Goal: Find specific page/section: Find specific page/section

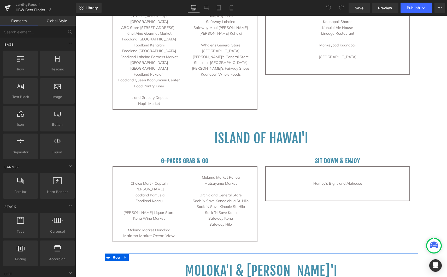
scroll to position [1101, 0]
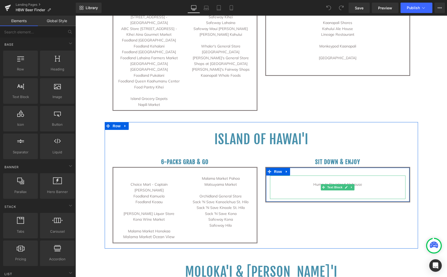
click at [368, 182] on p "Humpy's Big Island Alehouse" at bounding box center [338, 185] width 136 height 6
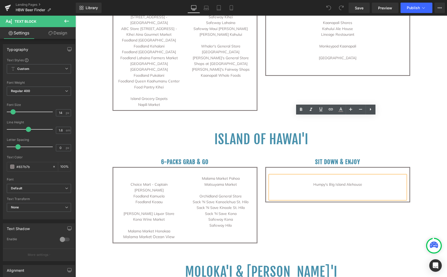
click at [363, 182] on p "Humpy's Big Island Alehouse" at bounding box center [338, 185] width 136 height 6
drag, startPoint x: 363, startPoint y: 125, endPoint x: 388, endPoint y: 131, distance: 26.7
click at [388, 176] on div "Humpy's Big Island Alehouse" at bounding box center [338, 188] width 136 height 24
click at [388, 188] on p at bounding box center [338, 191] width 136 height 6
drag, startPoint x: 364, startPoint y: 123, endPoint x: 296, endPoint y: 126, distance: 67.2
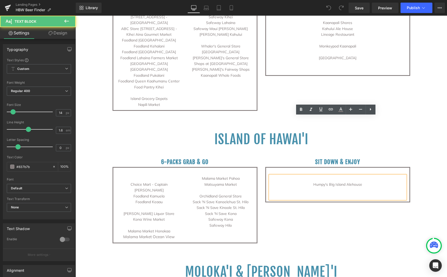
click at [296, 182] on p "Humpy's Big Island Alehouse" at bounding box center [338, 185] width 136 height 6
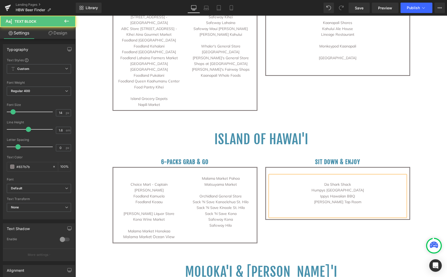
click at [322, 199] on p "[PERSON_NAME] Tap Room" at bounding box center [338, 202] width 136 height 6
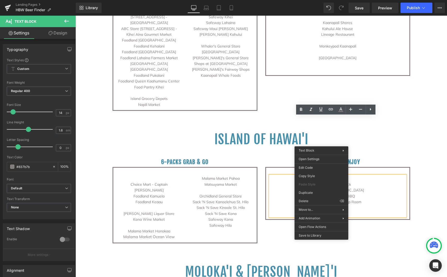
click at [310, 199] on p "[PERSON_NAME] Tap Room" at bounding box center [338, 202] width 136 height 6
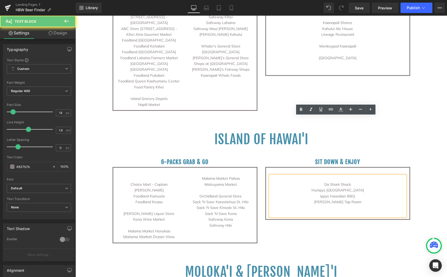
click at [324, 188] on p "Humpys [GEOGRAPHIC_DATA]" at bounding box center [338, 191] width 136 height 6
click at [332, 188] on p "Humpys [GEOGRAPHIC_DATA]" at bounding box center [338, 191] width 136 height 6
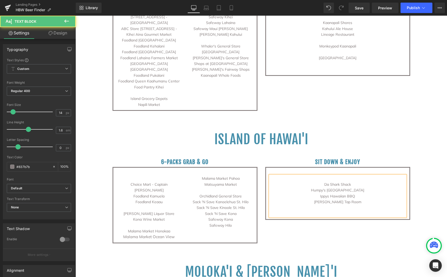
click at [327, 194] on p "Ippys Hawaiian BBQ" at bounding box center [338, 197] width 136 height 6
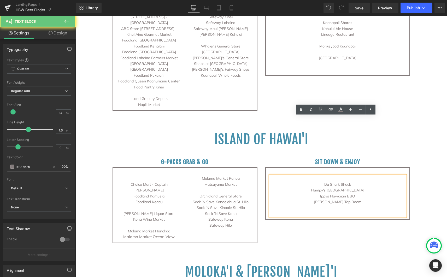
click at [327, 194] on p "Ippys Hawaiian BBQ" at bounding box center [338, 197] width 136 height 6
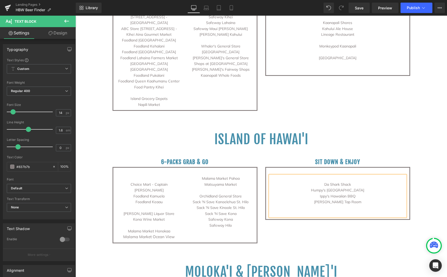
click at [319, 199] on p "[PERSON_NAME] Tap Room" at bounding box center [338, 202] width 136 height 6
click at [356, 199] on p "Island [PERSON_NAME][GEOGRAPHIC_DATA]" at bounding box center [338, 202] width 136 height 6
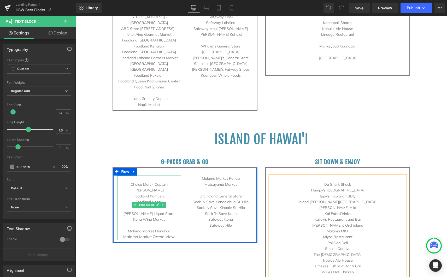
click at [146, 176] on p at bounding box center [149, 179] width 64 height 6
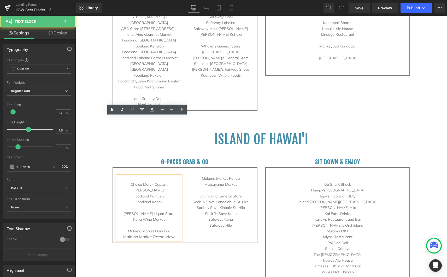
click at [147, 176] on p at bounding box center [149, 179] width 64 height 6
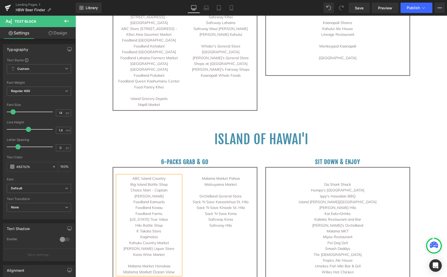
click at [137, 234] on p "Kagimotos" at bounding box center [149, 237] width 64 height 6
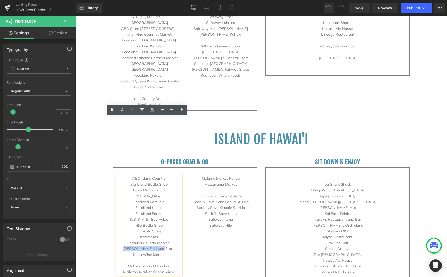
drag, startPoint x: 129, startPoint y: 183, endPoint x: 165, endPoint y: 185, distance: 35.8
click at [165, 246] on p "[PERSON_NAME] Liquor Store" at bounding box center [149, 249] width 64 height 6
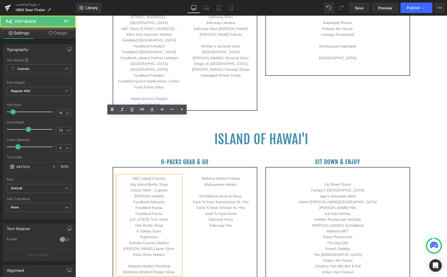
click at [153, 246] on p "[PERSON_NAME] Liquor Store" at bounding box center [149, 249] width 64 height 6
drag, startPoint x: 129, startPoint y: 183, endPoint x: 168, endPoint y: 186, distance: 39.0
click at [168, 246] on p "[PERSON_NAME] Liquor Store" at bounding box center [149, 249] width 64 height 6
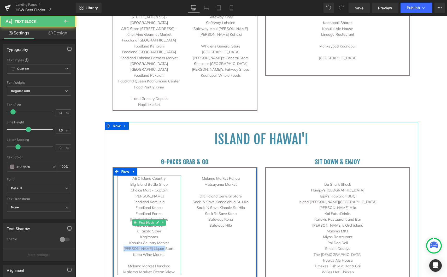
drag, startPoint x: 142, startPoint y: 185, endPoint x: 130, endPoint y: 185, distance: 12.0
click at [130, 246] on p "[PERSON_NAME] Liquor Store" at bounding box center [149, 249] width 64 height 6
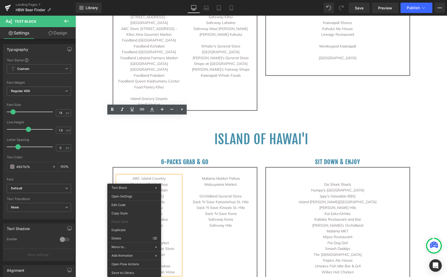
click at [154, 234] on p "Kagimotos" at bounding box center [149, 237] width 64 height 6
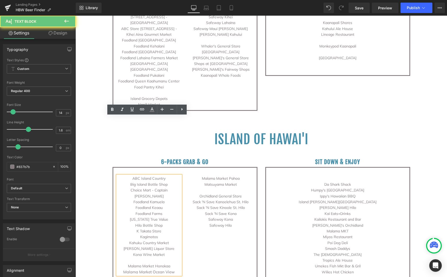
click at [150, 246] on p "[PERSON_NAME] Liquor Store" at bounding box center [149, 249] width 64 height 6
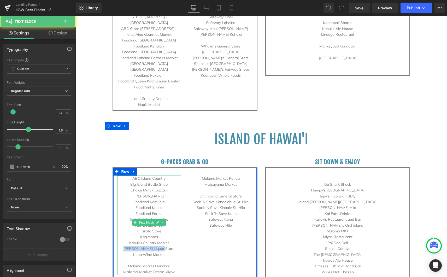
drag, startPoint x: 116, startPoint y: 184, endPoint x: 120, endPoint y: 183, distance: 4.4
click at [118, 246] on p "[PERSON_NAME] Liquor Store" at bounding box center [149, 249] width 64 height 6
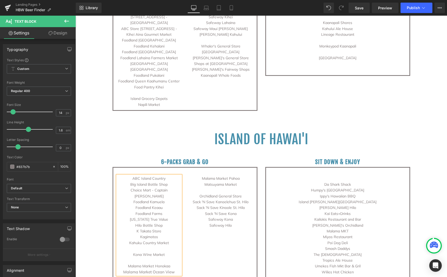
click at [158, 229] on p "K Takata Store" at bounding box center [149, 232] width 64 height 6
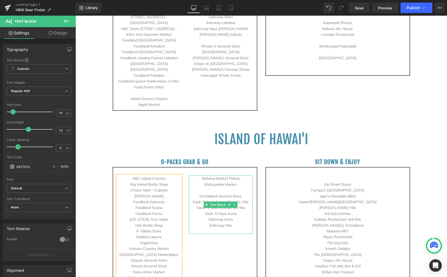
click at [235, 182] on p "Matsuyama Market" at bounding box center [221, 185] width 64 height 6
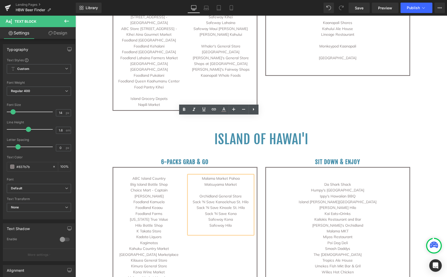
click at [223, 188] on p at bounding box center [221, 191] width 64 height 6
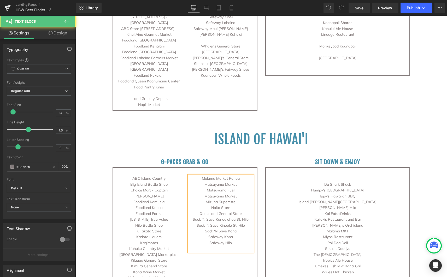
drag, startPoint x: 242, startPoint y: 155, endPoint x: 244, endPoint y: 155, distance: 2.9
click at [242, 211] on p "Orchidland General Store" at bounding box center [221, 214] width 64 height 6
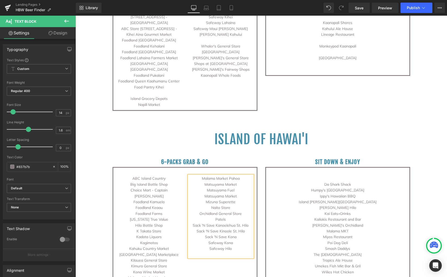
click at [230, 246] on p "Safeway Hilo" at bounding box center [221, 249] width 64 height 6
drag, startPoint x: 363, startPoint y: 10, endPoint x: 327, endPoint y: 65, distance: 65.9
click at [363, 10] on span "Save" at bounding box center [359, 7] width 9 height 5
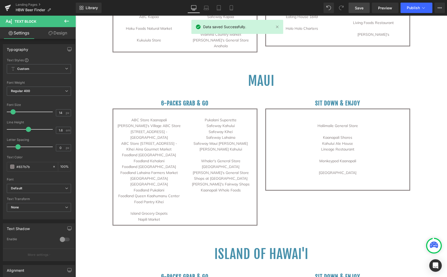
scroll to position [987, 0]
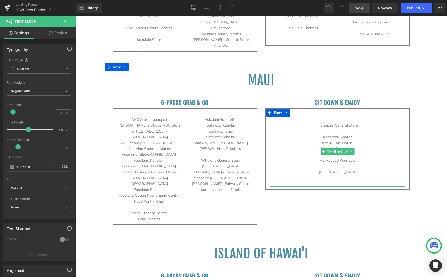
click at [335, 129] on p at bounding box center [338, 132] width 136 height 6
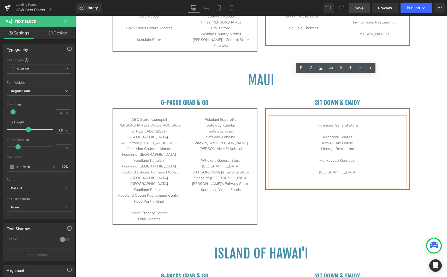
click at [336, 129] on p at bounding box center [338, 132] width 136 height 6
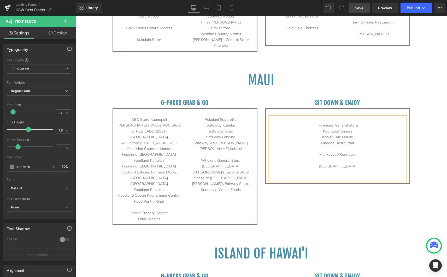
click at [352, 134] on p "Kahului Ale House" at bounding box center [338, 137] width 136 height 6
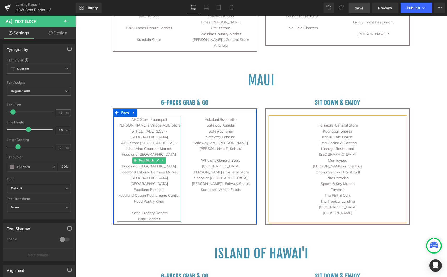
click at [167, 140] on p "ABC Store [STREET_ADDRESS] - Kihei Aina Gourmet Market" at bounding box center [149, 146] width 64 height 12
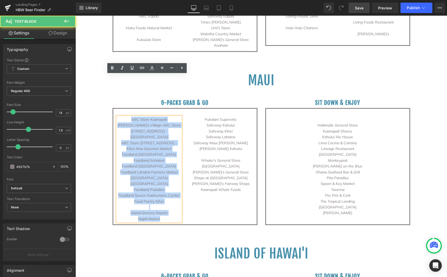
drag, startPoint x: 163, startPoint y: 159, endPoint x: 103, endPoint y: 77, distance: 102.2
click at [105, 77] on div "Maui Heading 6-packs grab & go Heading ABC Store Kaanapali Whaler's Village ABC…" at bounding box center [261, 149] width 313 height 157
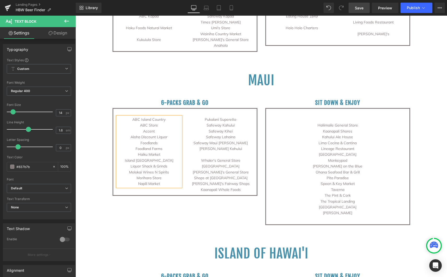
click at [228, 158] on p "Whaler's General Store [GEOGRAPHIC_DATA]" at bounding box center [221, 164] width 64 height 12
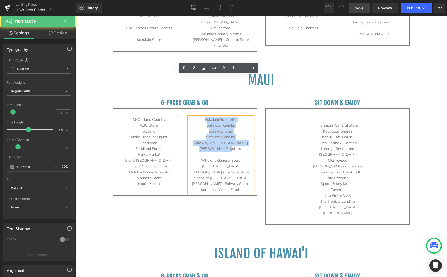
drag, startPoint x: 203, startPoint y: 79, endPoint x: 232, endPoint y: 107, distance: 39.7
click at [232, 117] on div "Pukalani Superette Safeway Kahului Safeway Kihei Safeway Lahaina Safeway Maui […" at bounding box center [221, 155] width 64 height 76
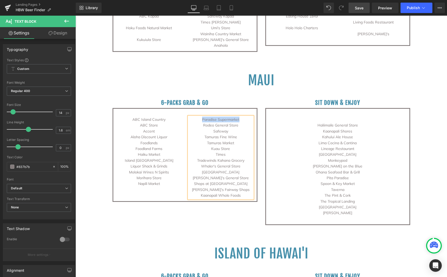
drag, startPoint x: 199, startPoint y: 77, endPoint x: 237, endPoint y: 78, distance: 37.9
click at [237, 117] on p "Paradise Supermarket" at bounding box center [221, 120] width 64 height 6
click at [198, 123] on p "Rodeo General Store" at bounding box center [221, 126] width 64 height 6
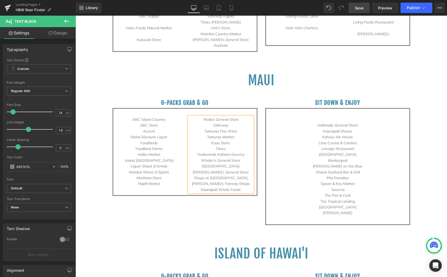
click at [146, 147] on div "ABC Island Country ABC Store Accent Aloha Discount Liquor Foodlands Foodland Fa…" at bounding box center [185, 152] width 145 height 88
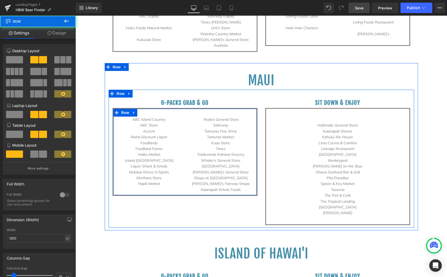
click at [145, 147] on div "ABC Island Country ABC Store Accent Aloha Discount Liquor Foodlands Foodland Fa…" at bounding box center [185, 152] width 145 height 88
click at [146, 146] on div "ABC Island Country ABC Store Accent Aloha Discount Liquor Foodlands Foodland Fa…" at bounding box center [185, 152] width 145 height 88
click at [147, 170] on p "Molokai Wines N Spirits" at bounding box center [149, 173] width 64 height 6
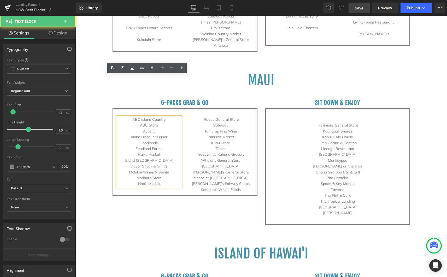
click at [147, 170] on p "Molokai Wines N Spirits" at bounding box center [149, 173] width 64 height 6
click at [159, 181] on p "Napili Market" at bounding box center [149, 184] width 64 height 6
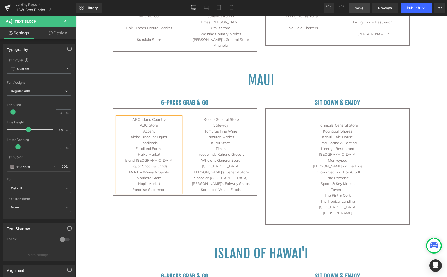
click at [166, 180] on div "6-packs grab & go Heading ABC Island Country ABC Store Accent Aloha Discount Li…" at bounding box center [262, 159] width 306 height 138
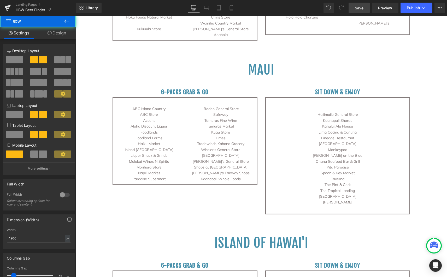
scroll to position [999, 0]
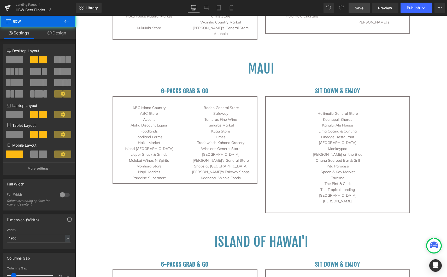
click at [172, 151] on div "6-packs grab & go Heading ABC Island Country ABC Store Accent Aloha Discount Li…" at bounding box center [262, 147] width 306 height 138
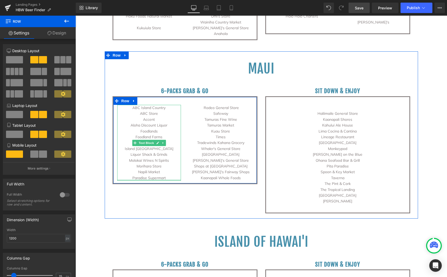
click at [155, 180] on div at bounding box center [149, 180] width 64 height 1
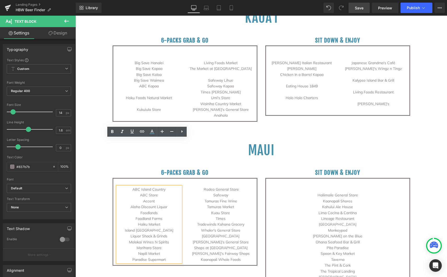
scroll to position [914, 0]
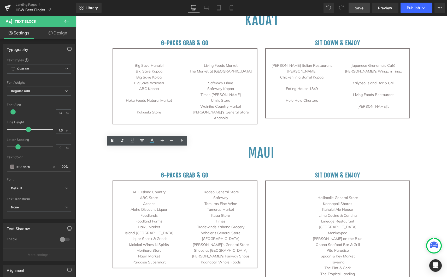
click at [363, 6] on span "Save" at bounding box center [359, 7] width 9 height 5
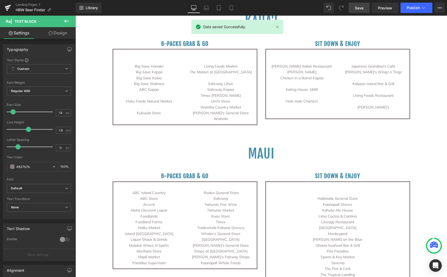
scroll to position [913, 0]
click at [328, 190] on div "Haliimaile General Store Kaanapali Shores [GEOGRAPHIC_DATA] [GEOGRAPHIC_DATA] C…" at bounding box center [338, 242] width 136 height 105
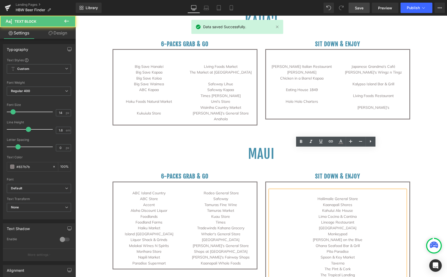
click at [326, 190] on p at bounding box center [338, 193] width 136 height 6
click at [314, 196] on p "Haliimaile General Store" at bounding box center [338, 199] width 136 height 6
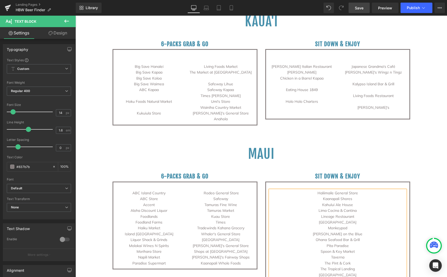
click at [359, 11] on link "Save" at bounding box center [359, 8] width 21 height 10
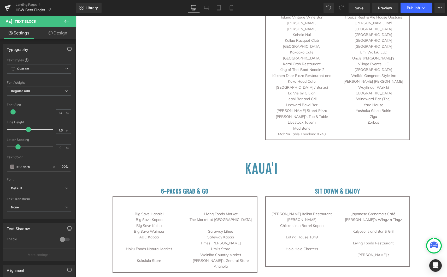
scroll to position [770, 0]
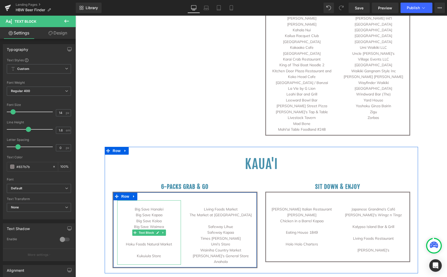
click at [152, 201] on p at bounding box center [149, 204] width 64 height 6
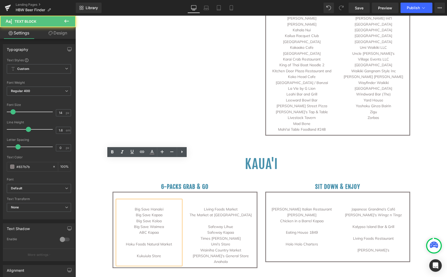
click at [150, 201] on p at bounding box center [149, 204] width 64 height 6
click at [148, 201] on p at bounding box center [149, 204] width 64 height 6
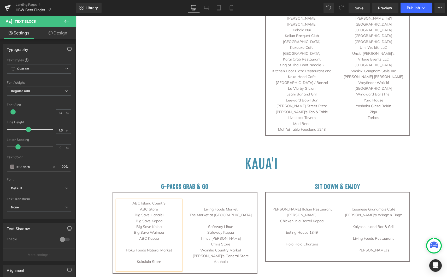
click at [160, 236] on p "ABC Kapaa" at bounding box center [149, 239] width 64 height 6
drag, startPoint x: 158, startPoint y: 198, endPoint x: 136, endPoint y: 197, distance: 21.9
click at [136, 236] on p "ABC Kapaa" at bounding box center [149, 239] width 64 height 6
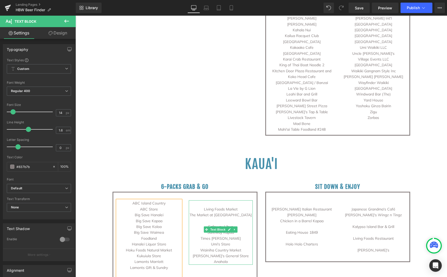
click at [224, 218] on p at bounding box center [221, 221] width 64 height 6
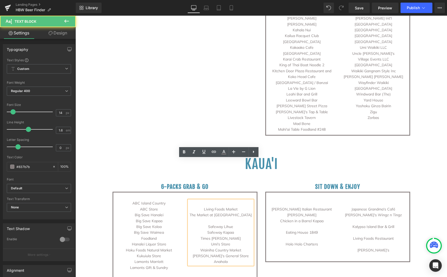
click at [222, 218] on p at bounding box center [221, 221] width 64 height 6
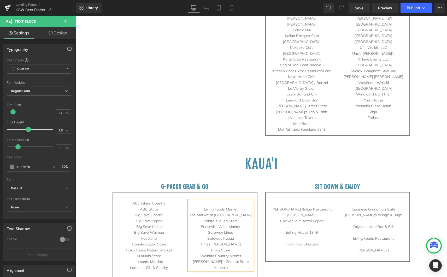
click at [234, 236] on p "Safeway Kapaa" at bounding box center [221, 239] width 64 height 6
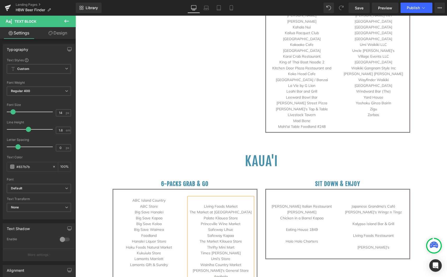
scroll to position [773, 0]
click at [222, 197] on p at bounding box center [221, 200] width 64 height 6
click at [200, 203] on p "Living Foods Market" at bounding box center [221, 206] width 64 height 6
click at [230, 250] on p "Umi's Store" at bounding box center [221, 253] width 64 height 6
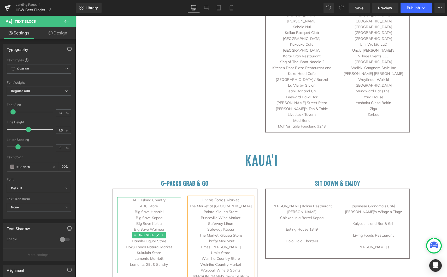
click at [145, 268] on p at bounding box center [149, 271] width 64 height 6
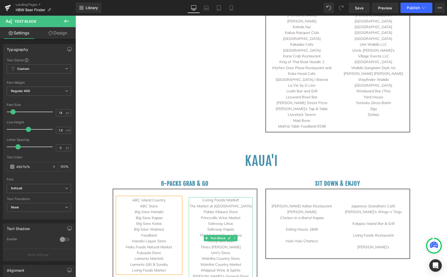
click at [226, 221] on p "Safeway Lihue" at bounding box center [221, 224] width 64 height 6
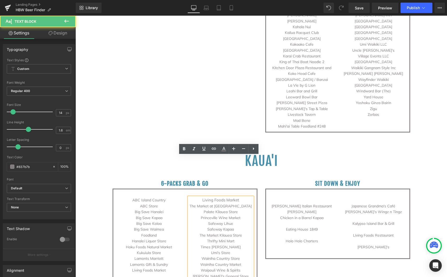
click at [237, 197] on p "Living Foods Market" at bounding box center [221, 200] width 64 height 6
drag, startPoint x: 238, startPoint y: 159, endPoint x: 201, endPoint y: 159, distance: 37.1
click at [201, 197] on p "Living Foods Market" at bounding box center [221, 200] width 64 height 6
click at [200, 203] on p "The Market at [GEOGRAPHIC_DATA]" at bounding box center [221, 206] width 64 height 6
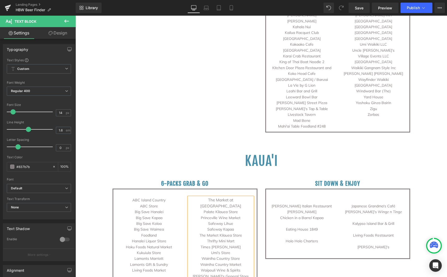
click at [283, 224] on div "6-packs grab & go Heading [GEOGRAPHIC_DATA] Country ABC Store Big Save Hanalei …" at bounding box center [262, 231] width 306 height 121
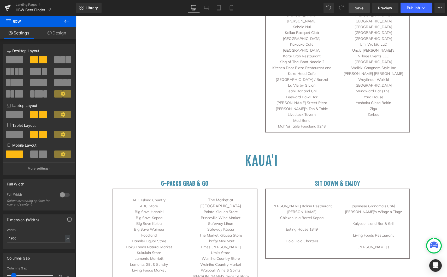
click at [364, 11] on link "Save" at bounding box center [359, 8] width 21 height 10
click at [299, 197] on p at bounding box center [302, 200] width 64 height 6
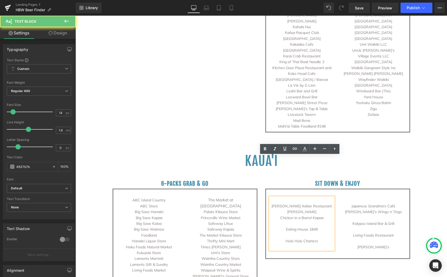
click at [301, 197] on p at bounding box center [302, 200] width 64 height 6
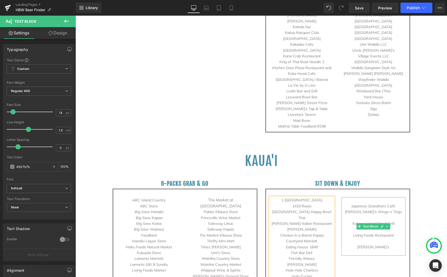
click at [392, 209] on p "[PERSON_NAME]'s Wingz n Tingz" at bounding box center [374, 212] width 64 height 6
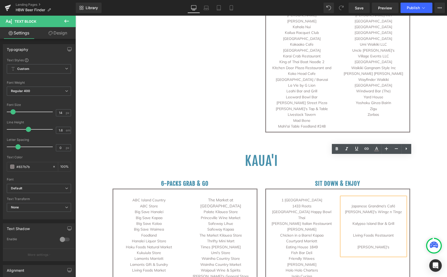
click at [368, 197] on p at bounding box center [374, 200] width 64 height 6
click at [350, 203] on p "Japanese Grandma's Café" at bounding box center [374, 206] width 64 height 6
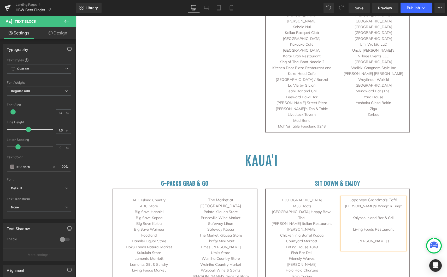
click at [369, 209] on p at bounding box center [374, 212] width 64 height 6
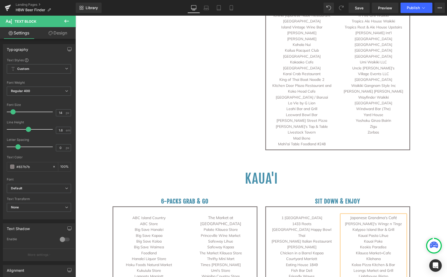
scroll to position [867, 0]
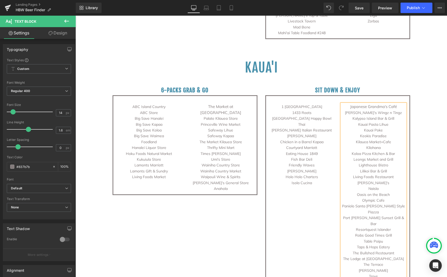
click at [303, 144] on div "1 Hotel [GEOGRAPHIC_DATA] 1433 Roots [GEOGRAPHIC_DATA] Happy Bowl Thai [PERSON_…" at bounding box center [337, 194] width 145 height 199
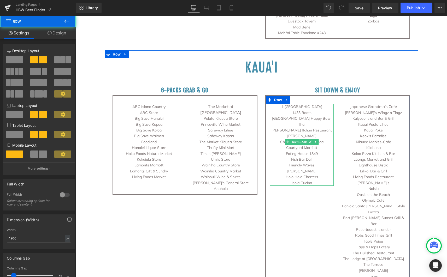
drag, startPoint x: 300, startPoint y: 133, endPoint x: 313, endPoint y: 131, distance: 12.7
click at [300, 180] on p "Isola Cucina" at bounding box center [302, 183] width 64 height 6
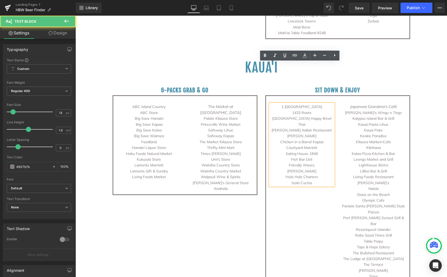
click at [313, 180] on p "Isola Cucina" at bounding box center [302, 183] width 64 height 6
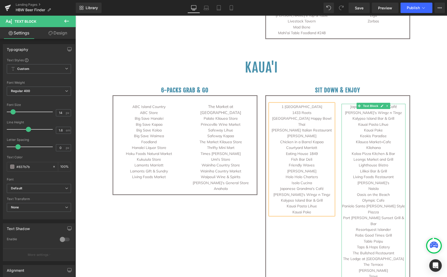
click at [347, 104] on p "Japanese Grandma's Café" at bounding box center [374, 107] width 64 height 6
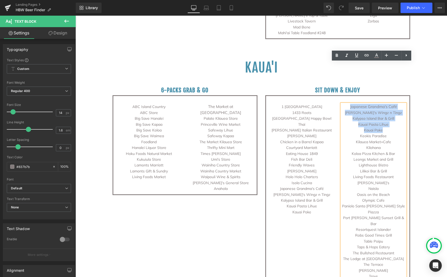
drag, startPoint x: 348, startPoint y: 66, endPoint x: 389, endPoint y: 92, distance: 48.4
click at [389, 104] on div "Japanese Grandma's Café Johnny's Wingz n Tingz Kalypso Island Bar & Grill Kauai…" at bounding box center [374, 197] width 64 height 187
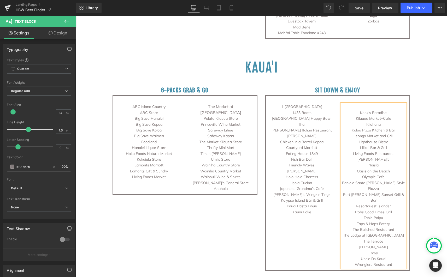
click at [358, 116] on p "Kilauea Market+Cafe" at bounding box center [374, 119] width 64 height 6
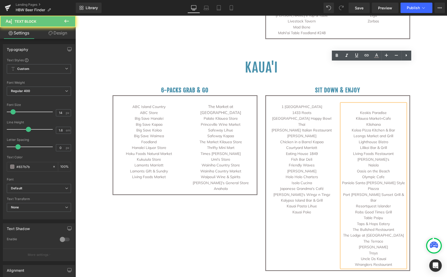
click at [357, 110] on p "Keokis Paradise" at bounding box center [374, 113] width 64 height 6
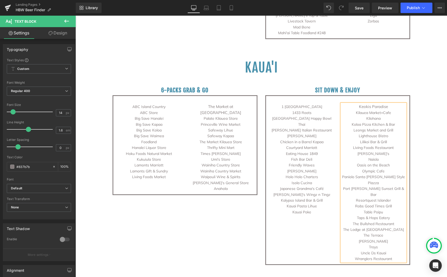
click at [304, 203] on p "Kauai Pasta Lihue" at bounding box center [302, 206] width 64 height 6
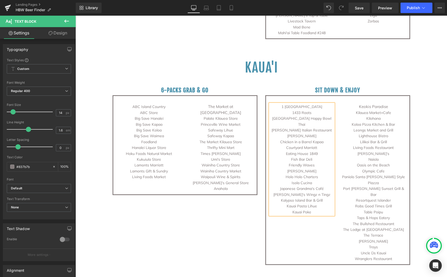
click at [316, 209] on p "Kauai Poke" at bounding box center [302, 212] width 64 height 6
click at [354, 110] on p "Kilauea Market+Cafe" at bounding box center [374, 113] width 64 height 6
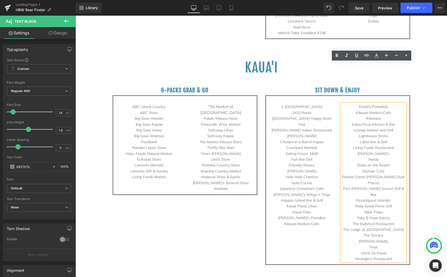
drag, startPoint x: 354, startPoint y: 67, endPoint x: 391, endPoint y: 71, distance: 37.4
click at [391, 104] on div "Keokis Paradise Kilauea Market+Cafe Kilohana Koloa Pizza Kitchen & Bar Leongs M…" at bounding box center [374, 183] width 64 height 158
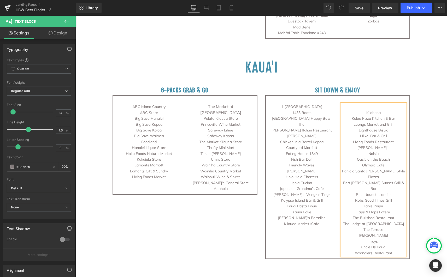
click at [365, 110] on p "Kilohana" at bounding box center [374, 113] width 64 height 6
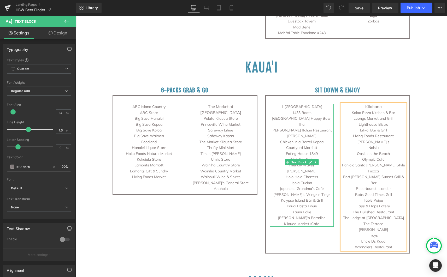
click at [323, 221] on p "Kilauea Market+Cafe" at bounding box center [302, 224] width 64 height 6
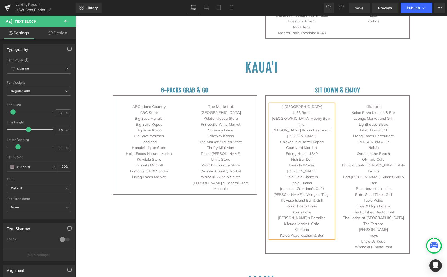
click at [352, 116] on p "Leongs Market and Grill" at bounding box center [374, 119] width 64 height 6
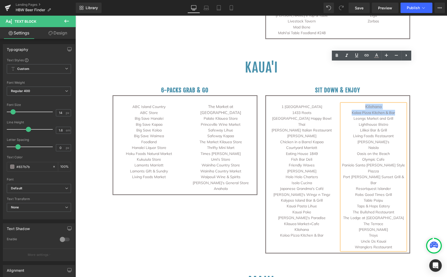
drag, startPoint x: 352, startPoint y: 66, endPoint x: 403, endPoint y: 73, distance: 51.6
click at [403, 104] on div "Kilohana Koloa Pizza Kitchen & Bar Leongs Market and Grill Lighthouse Bistro Li…" at bounding box center [374, 177] width 64 height 146
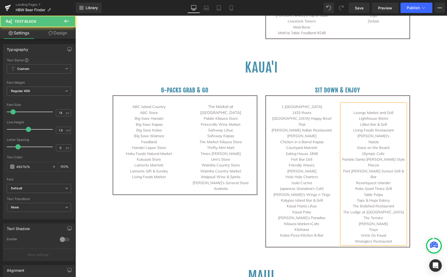
click at [352, 110] on p "Leongs Market and Grill" at bounding box center [374, 113] width 64 height 6
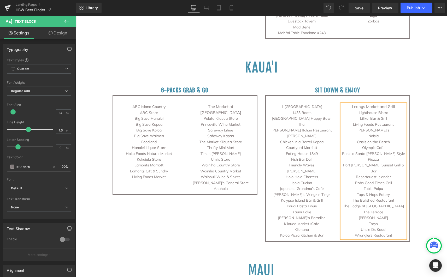
drag, startPoint x: 220, startPoint y: 179, endPoint x: 339, endPoint y: 110, distance: 137.3
click at [220, 179] on div "6-packs grab & go Heading [GEOGRAPHIC_DATA] Country ABC Store Big Save Hanalei …" at bounding box center [262, 160] width 306 height 167
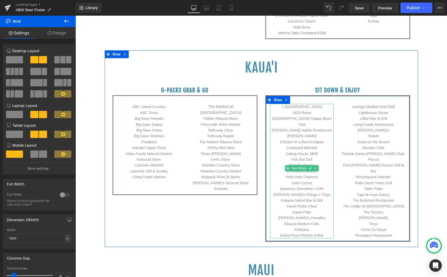
click at [308, 168] on p "[PERSON_NAME]" at bounding box center [302, 171] width 64 height 6
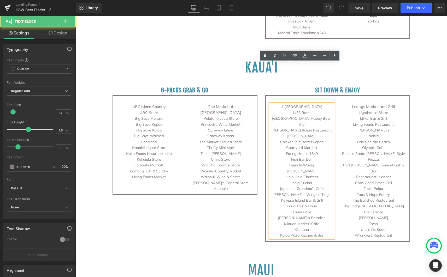
click at [312, 168] on p "[PERSON_NAME]" at bounding box center [302, 171] width 64 height 6
click at [305, 168] on p "[PERSON_NAME]" at bounding box center [302, 171] width 64 height 6
click at [209, 203] on div "Image Image Image Image Image ‹ › Carousel HBW Beer Finder Heading we are for p…" at bounding box center [261, 8] width 372 height 1530
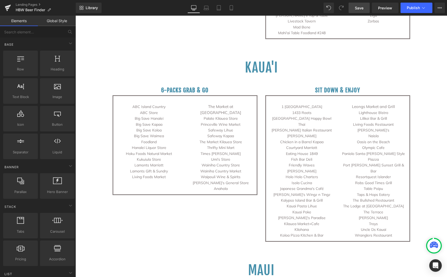
click at [361, 7] on span "Save" at bounding box center [359, 7] width 9 height 5
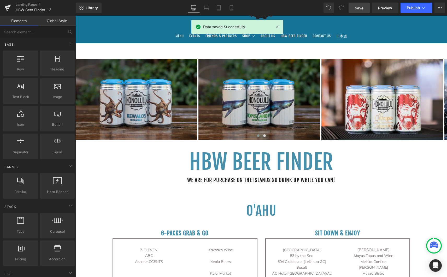
scroll to position [0, 0]
